Goal: Task Accomplishment & Management: Use online tool/utility

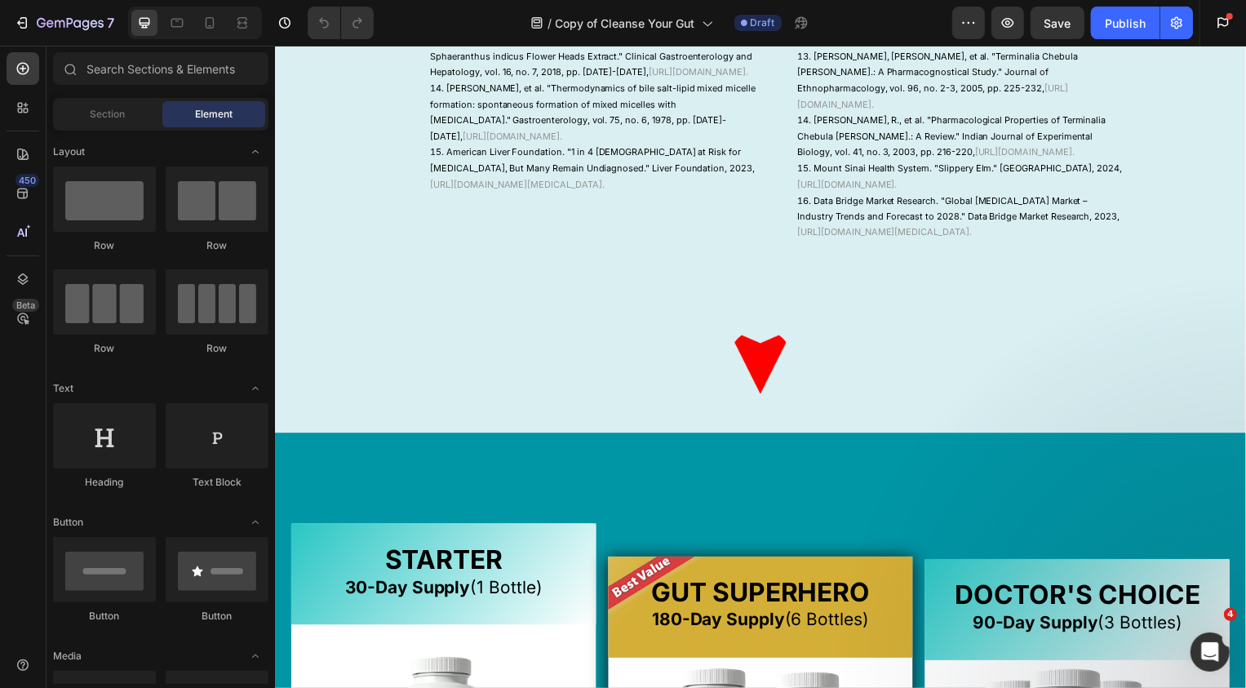
scroll to position [2281, 0]
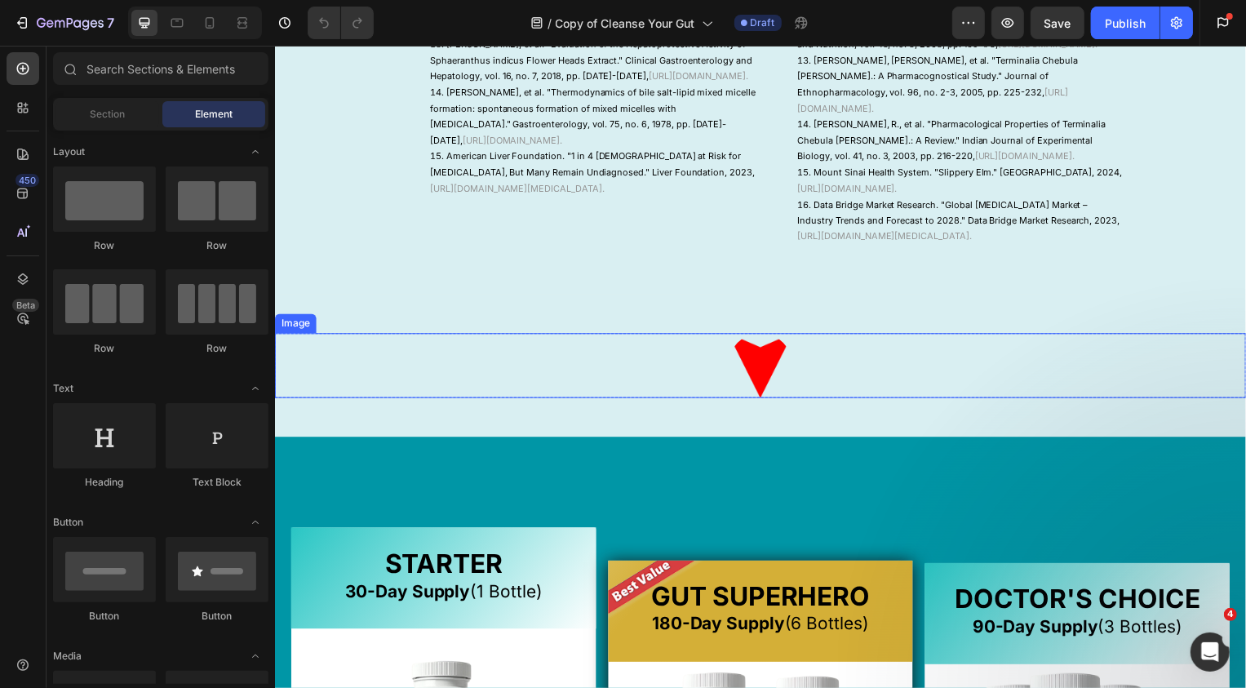
click at [756, 401] on img at bounding box center [763, 367] width 65 height 65
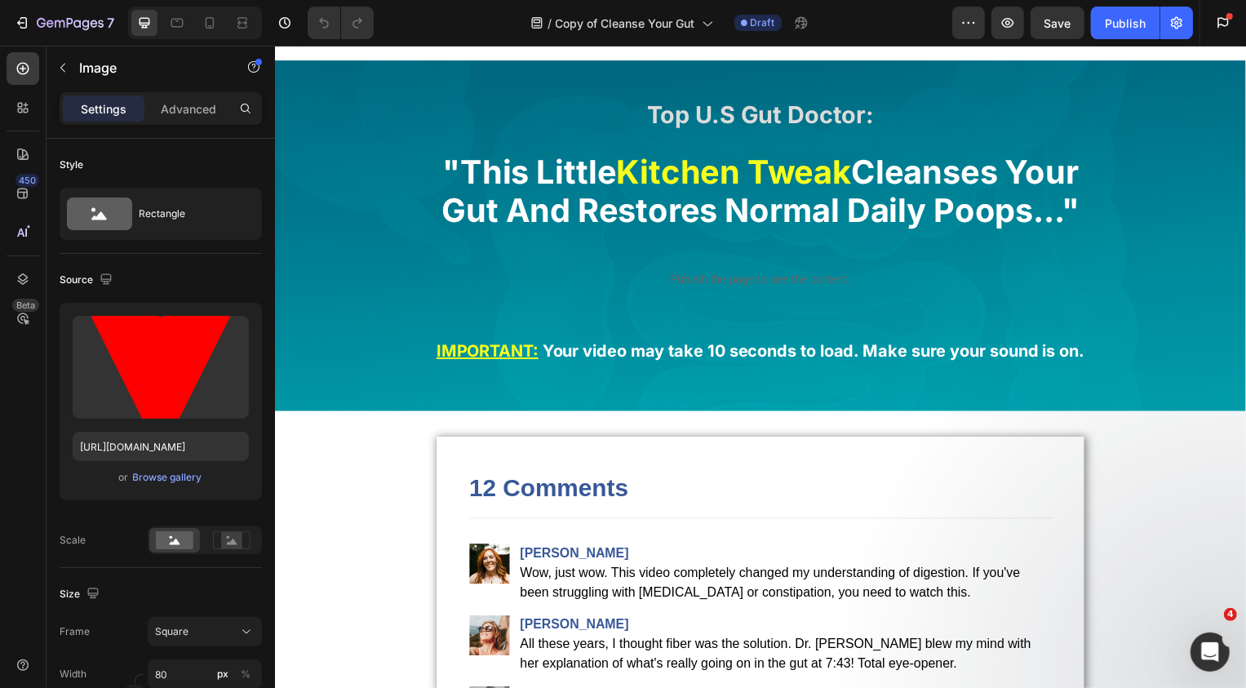
scroll to position [0, 0]
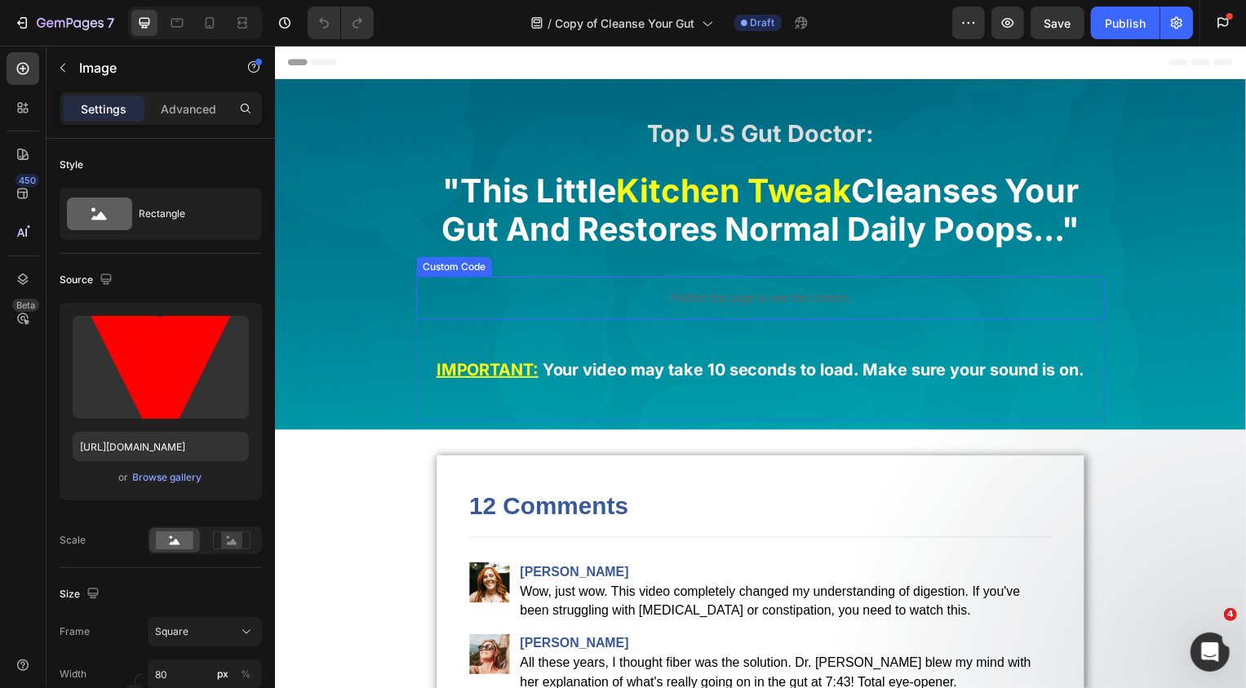
click at [725, 295] on p "Publish the page to see the content." at bounding box center [764, 299] width 694 height 17
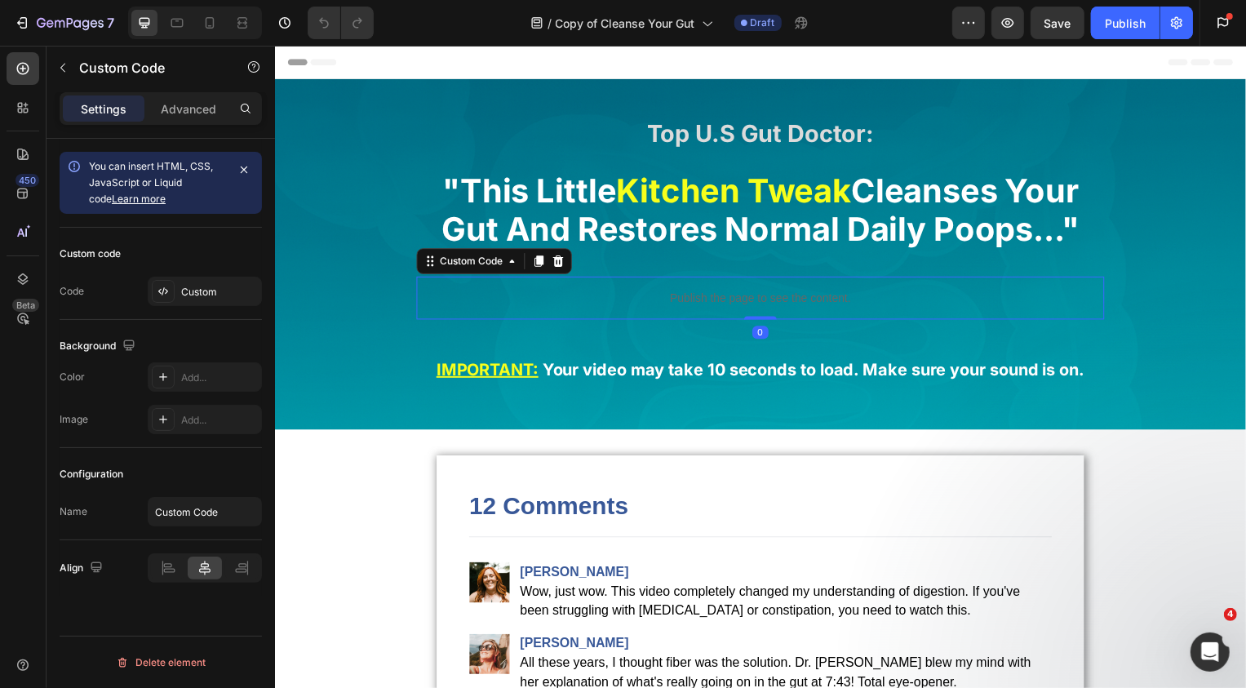
click at [725, 295] on p "Publish the page to see the content." at bounding box center [764, 299] width 694 height 17
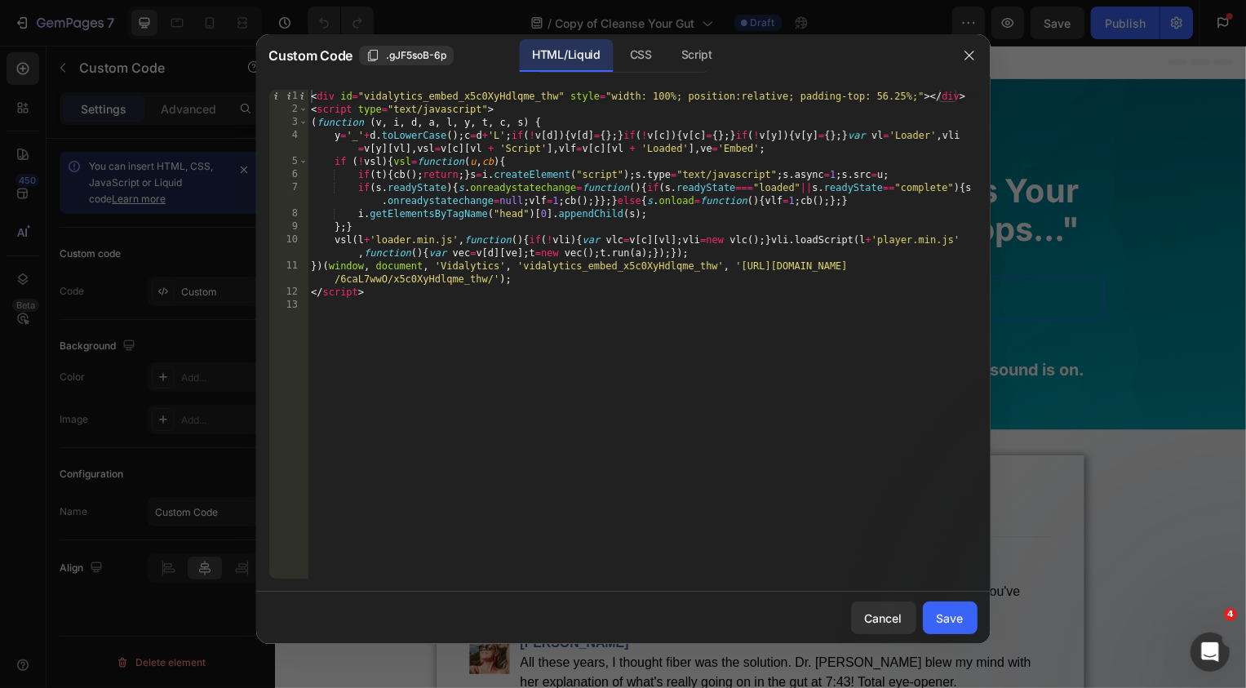
click at [723, 292] on div "< div id = "vidalytics_embed_x5c0XyHdlqme_thw" style = "width: 100%; position:r…" at bounding box center [643, 348] width 670 height 516
click at [724, 295] on div "< div id = "vidalytics_embed_x5c0XyHdlqme_thw" style = "width: 100%; position:r…" at bounding box center [643, 348] width 670 height 516
type textarea "</script>"
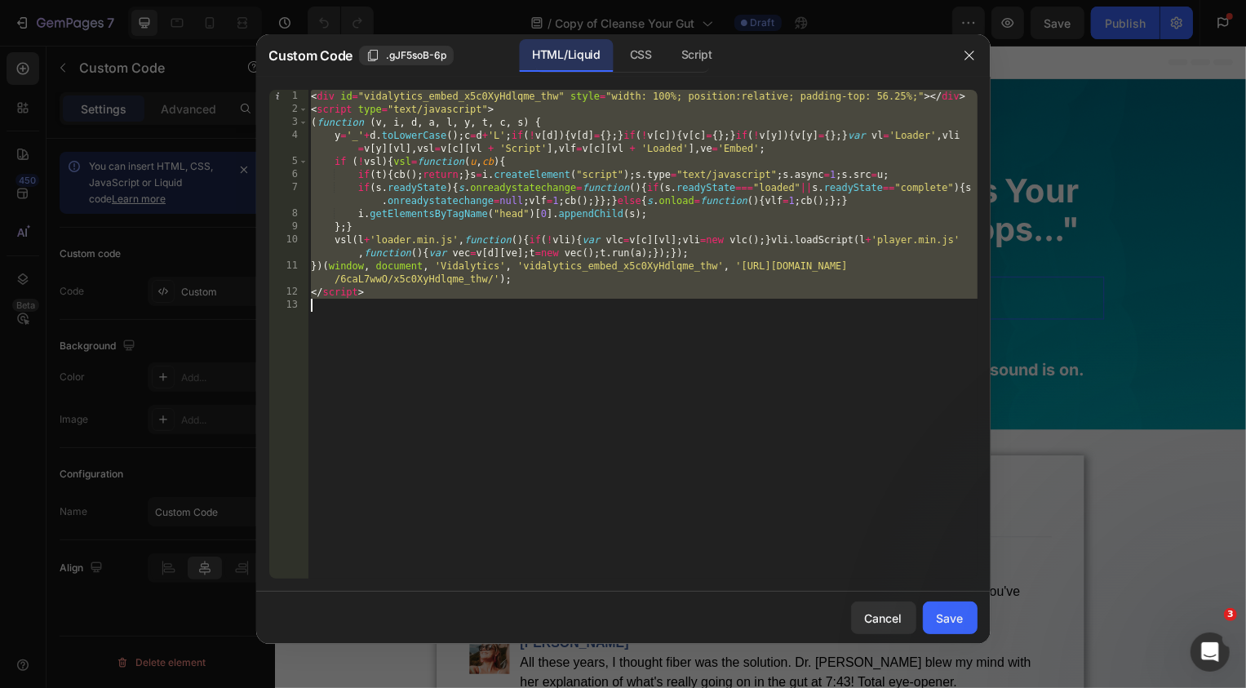
click at [1142, 286] on div at bounding box center [623, 344] width 1246 height 688
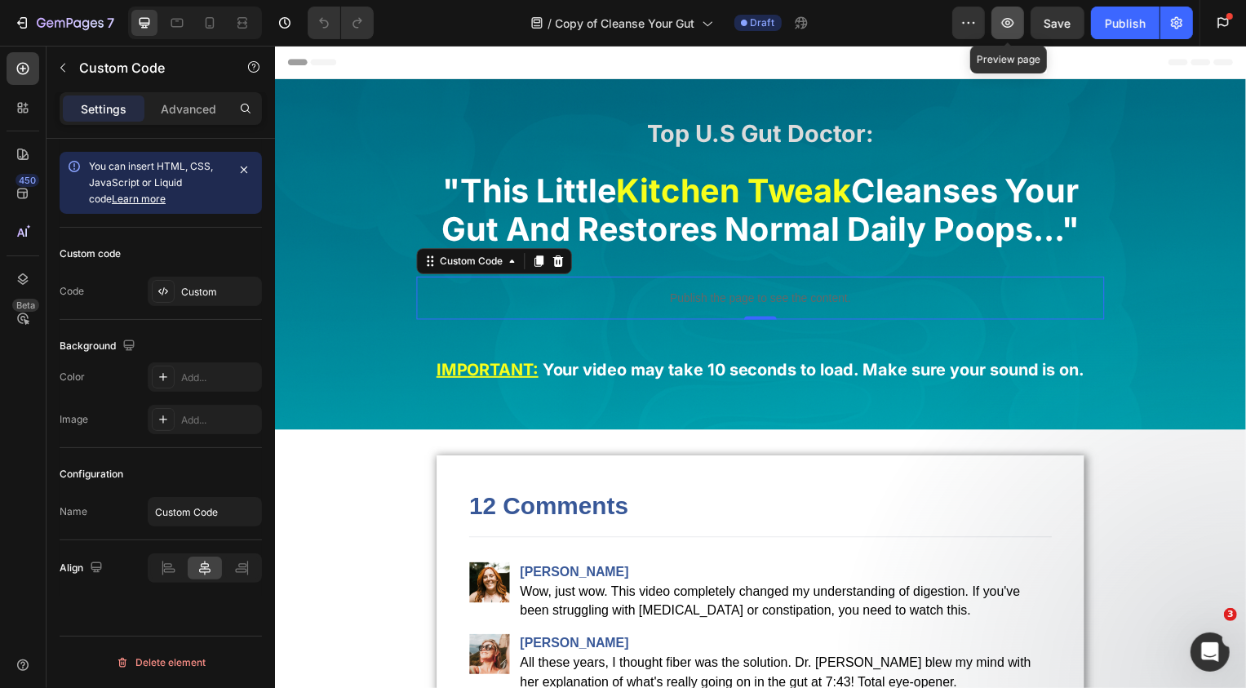
click at [1013, 17] on icon "button" at bounding box center [1008, 23] width 16 height 16
click at [1195, 28] on div "Preview Save Publish Get started 2 of 3 complete Insert template from library I…" at bounding box center [1095, 23] width 287 height 33
click at [1192, 27] on button "button" at bounding box center [1176, 23] width 33 height 33
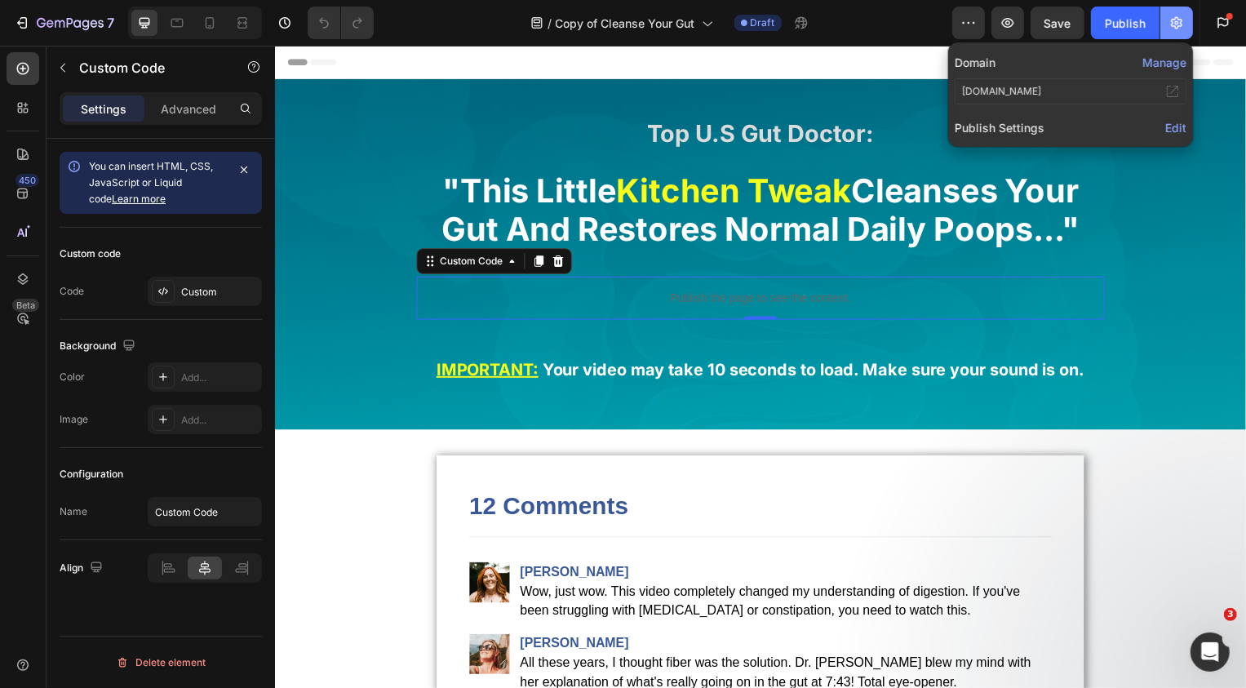
click at [1169, 20] on icon "button" at bounding box center [1177, 23] width 16 height 16
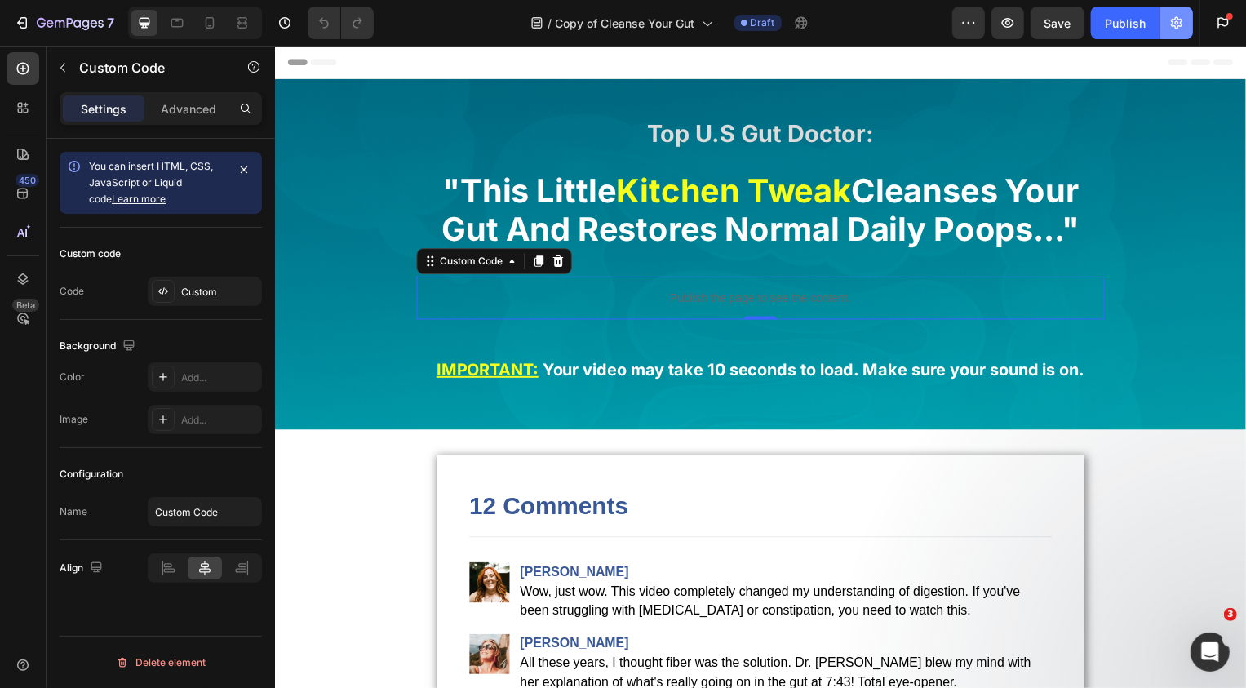
click at [1169, 20] on icon "button" at bounding box center [1177, 23] width 16 height 16
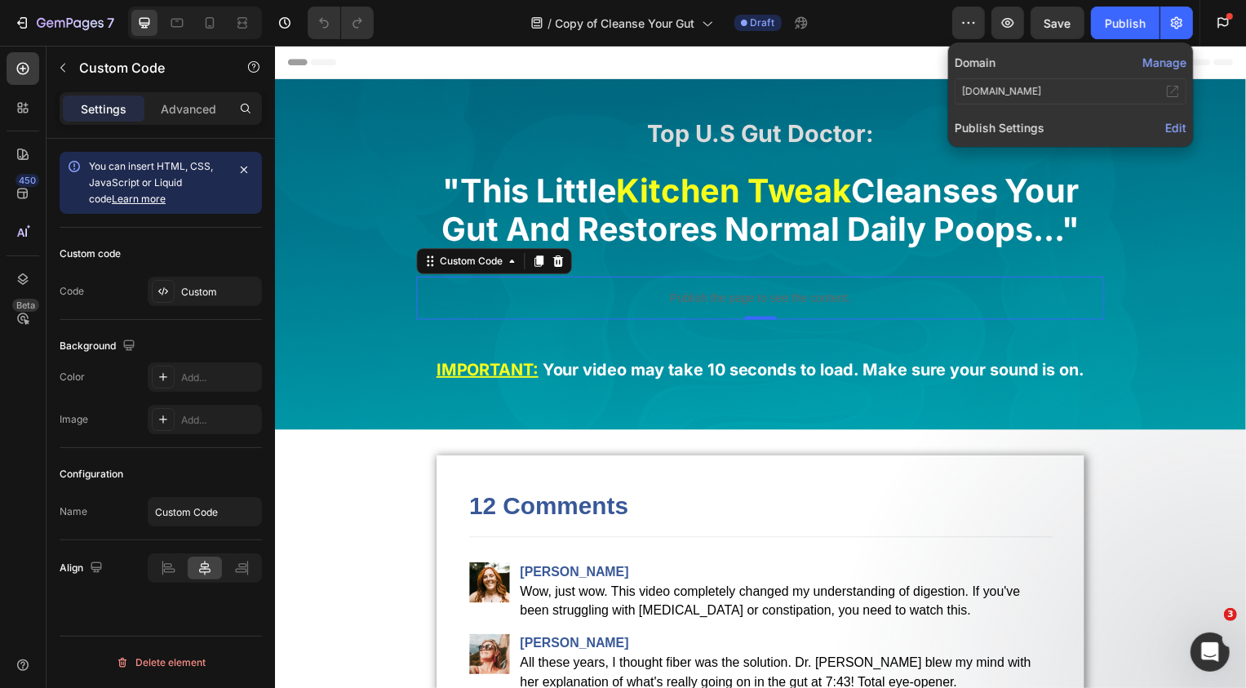
click at [1168, 60] on button "Manage" at bounding box center [1164, 62] width 44 height 17
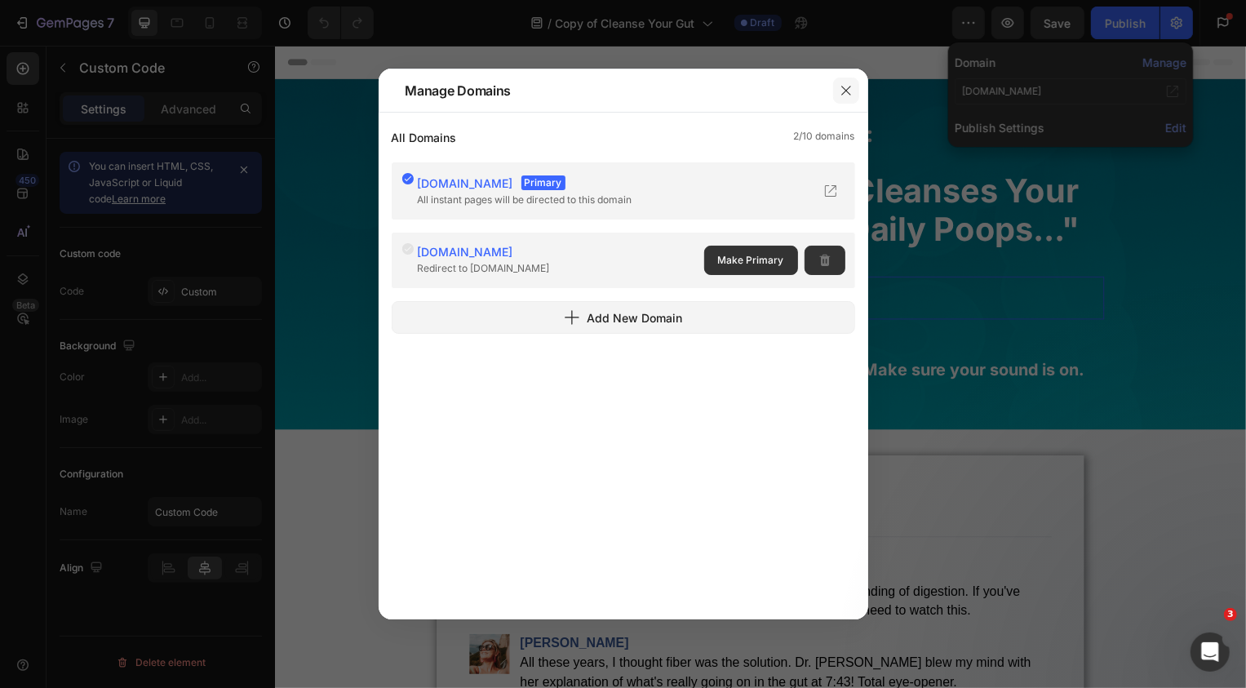
click at [836, 91] on button "button" at bounding box center [846, 91] width 26 height 26
